Goal: Information Seeking & Learning: Learn about a topic

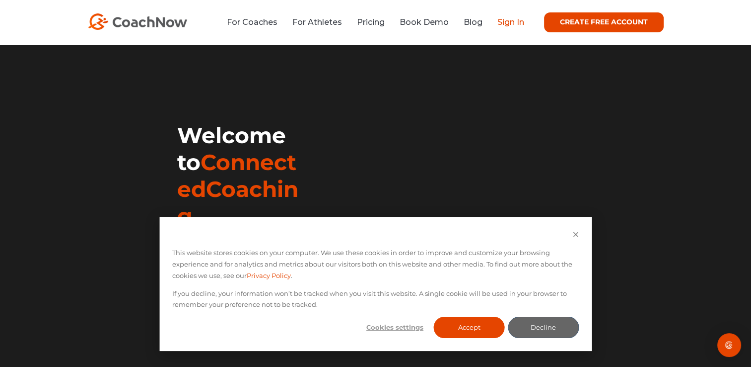
click at [508, 24] on link "Sign In" at bounding box center [511, 21] width 27 height 9
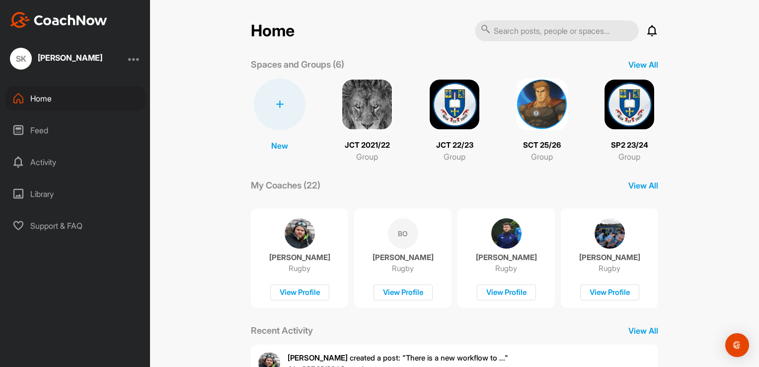
click at [429, 355] on span "[PERSON_NAME] created a post : "There is a new workflow to ..."" at bounding box center [398, 357] width 221 height 9
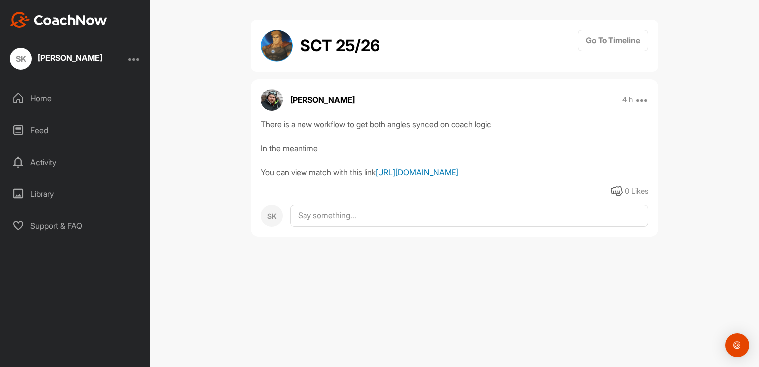
click at [398, 177] on link "https://drive.google.com/file/d/1JvWLJvknG6bzr9kXuejEcZ7DJm2Fzxom/view?usp=shar…" at bounding box center [416, 172] width 83 height 10
